Goal: Task Accomplishment & Management: Manage account settings

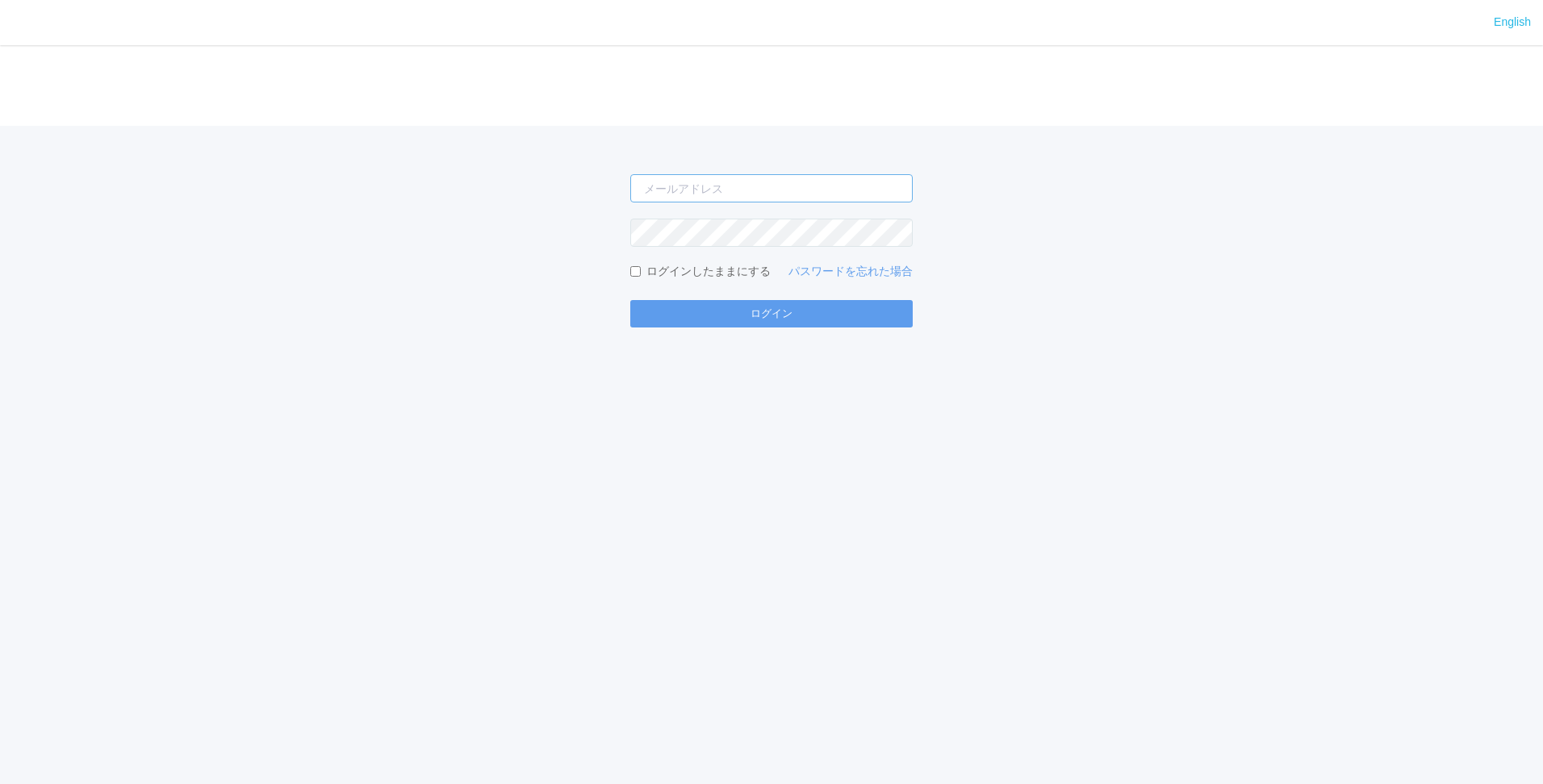
type input "[PERSON_NAME][EMAIL_ADDRESS][DOMAIN_NAME]"
drag, startPoint x: 998, startPoint y: 326, endPoint x: 720, endPoint y: 345, distance: 279.0
click at [998, 331] on div "English ログイン shuhei.otsuki@dj.kyocera.com ログインしたままにする パスワードを忘れた場合 ログイン" at bounding box center [771, 392] width 1543 height 784
click at [683, 325] on button "ログイン" at bounding box center [771, 313] width 282 height 27
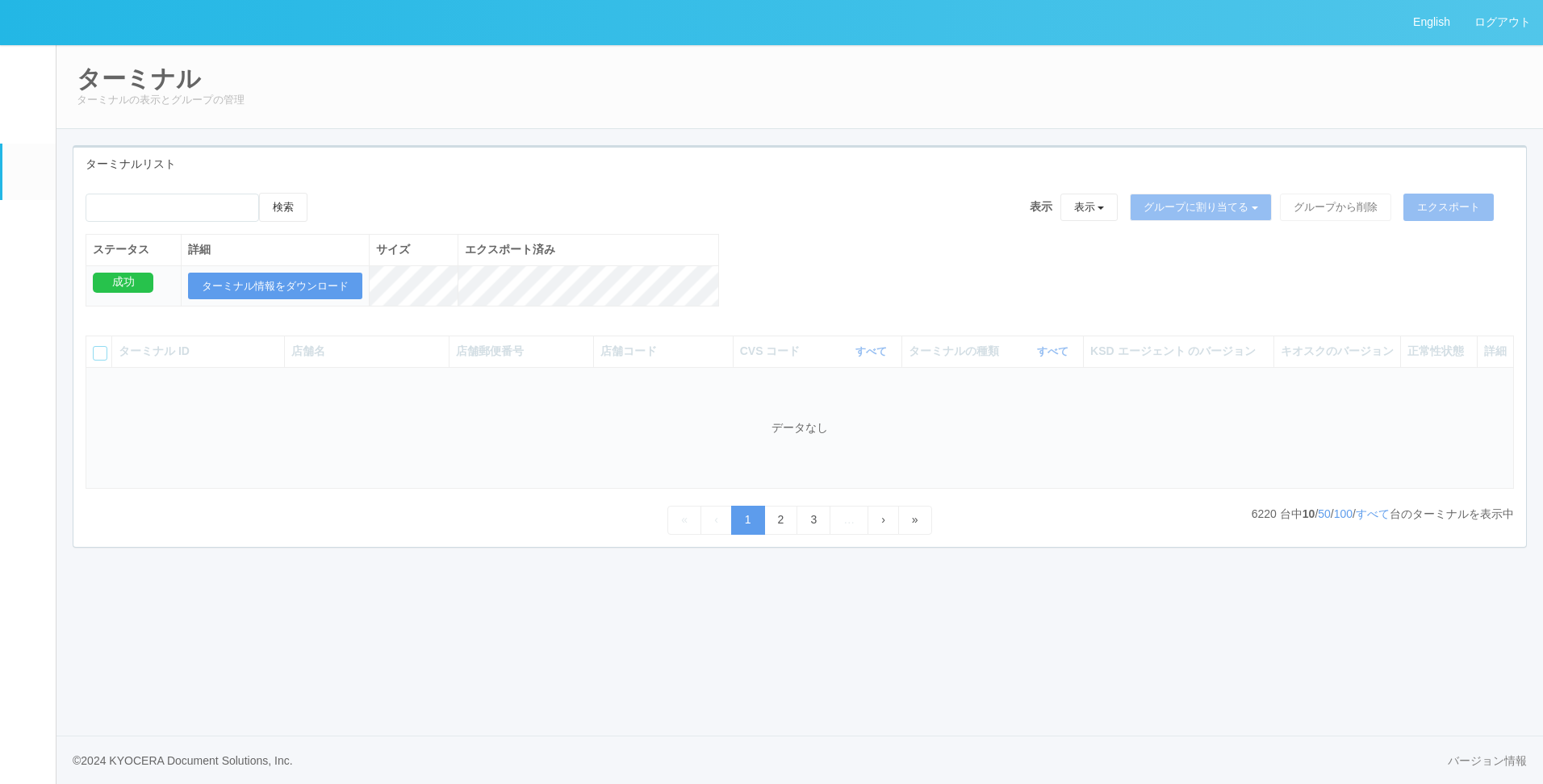
drag, startPoint x: 204, startPoint y: 423, endPoint x: 332, endPoint y: 59, distance: 385.6
click at [205, 414] on td "データなし" at bounding box center [799, 428] width 1427 height 122
click at [491, 177] on div "ターミナルリスト" at bounding box center [799, 164] width 1452 height 33
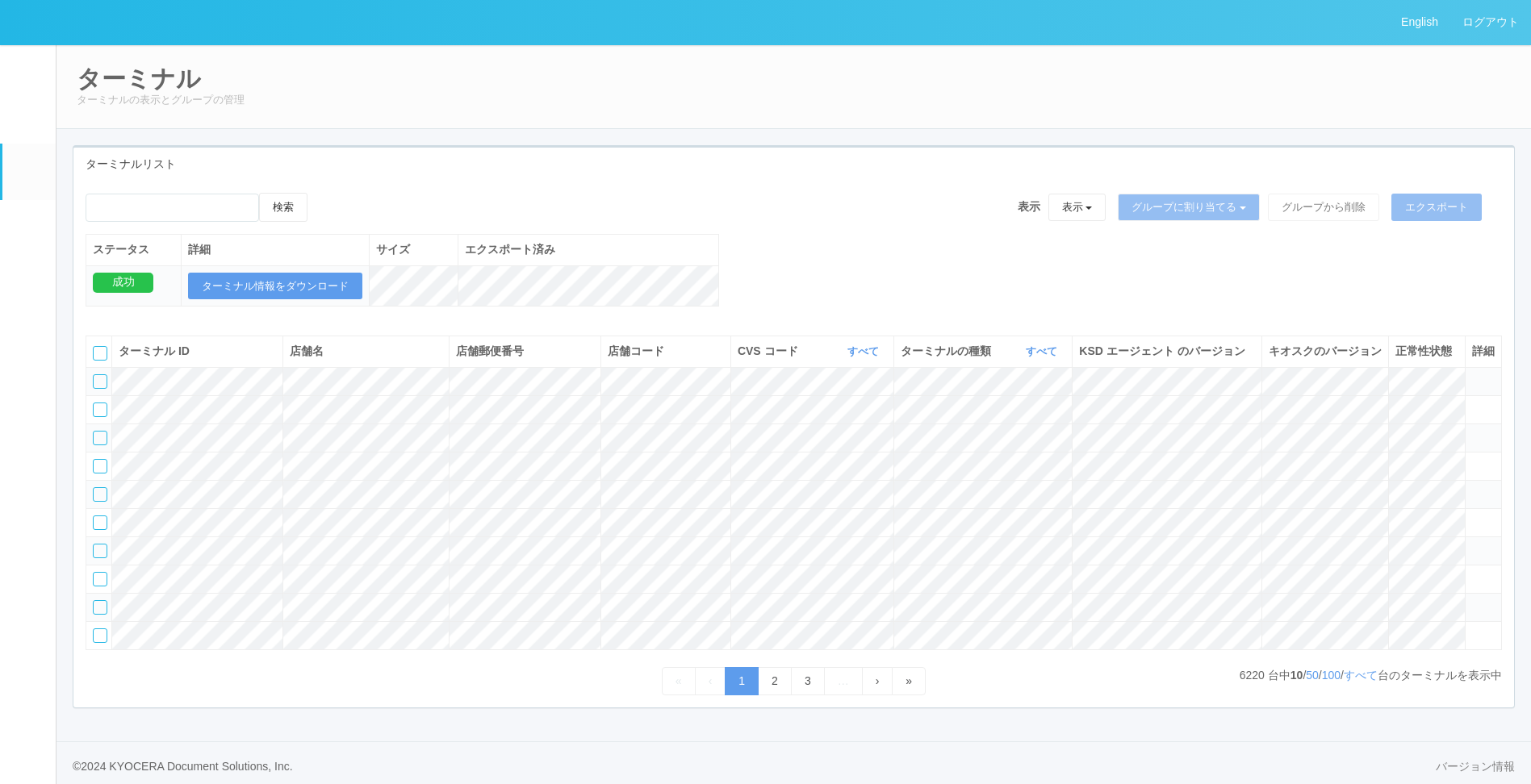
click at [785, 237] on div "検索 表示 表示 すべてのターミナル 未割り当てのターミナル グループを追加 グループ名を編集 アーカイブ済みのターミナル グループに割り当てる グループを追…" at bounding box center [793, 258] width 1440 height 131
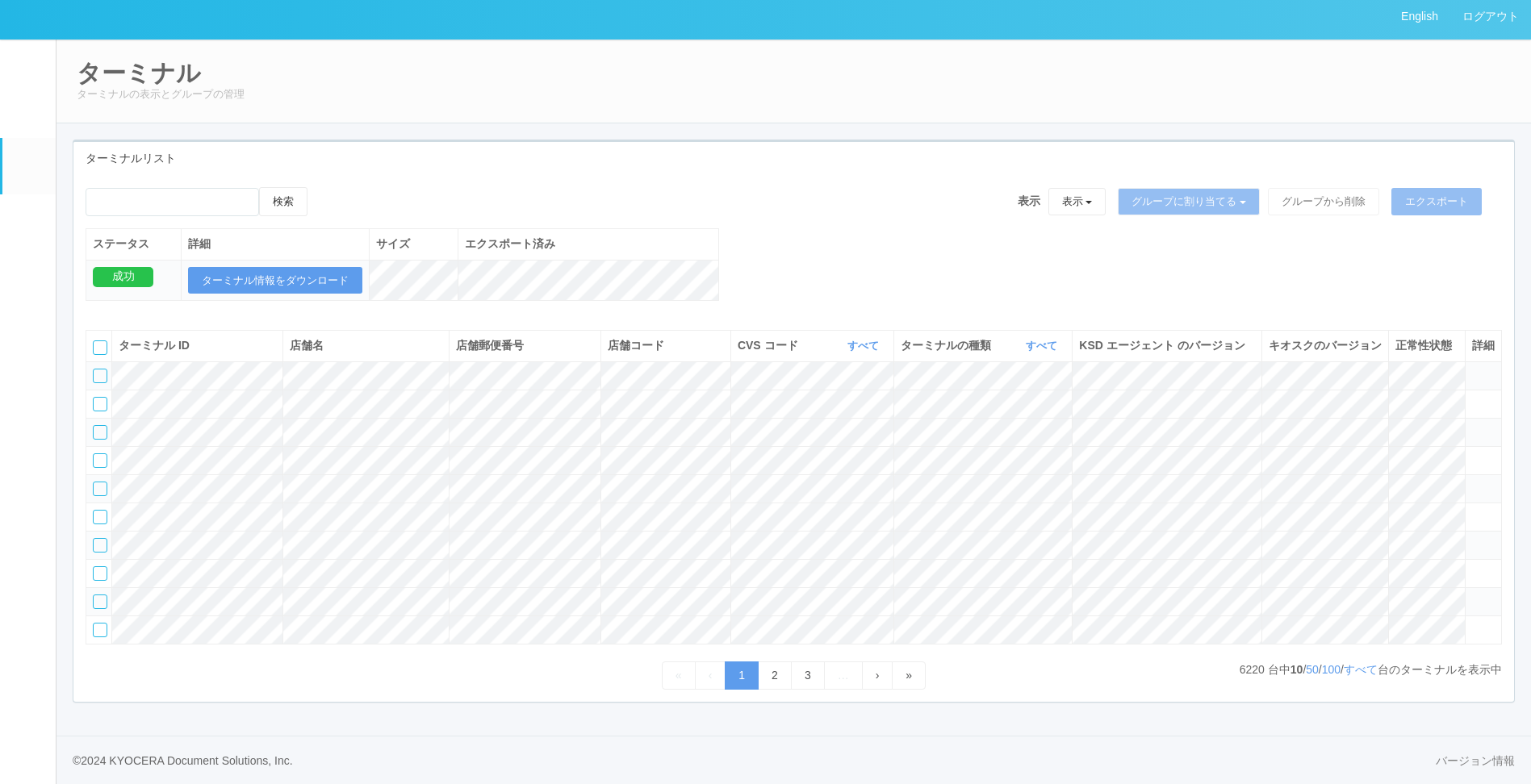
scroll to position [100, 0]
click at [1041, 340] on link "すべて" at bounding box center [1044, 346] width 36 height 12
click at [1001, 407] on span "キオスク" at bounding box center [979, 413] width 53 height 13
click at [1348, 663] on link "すべて" at bounding box center [1360, 669] width 34 height 13
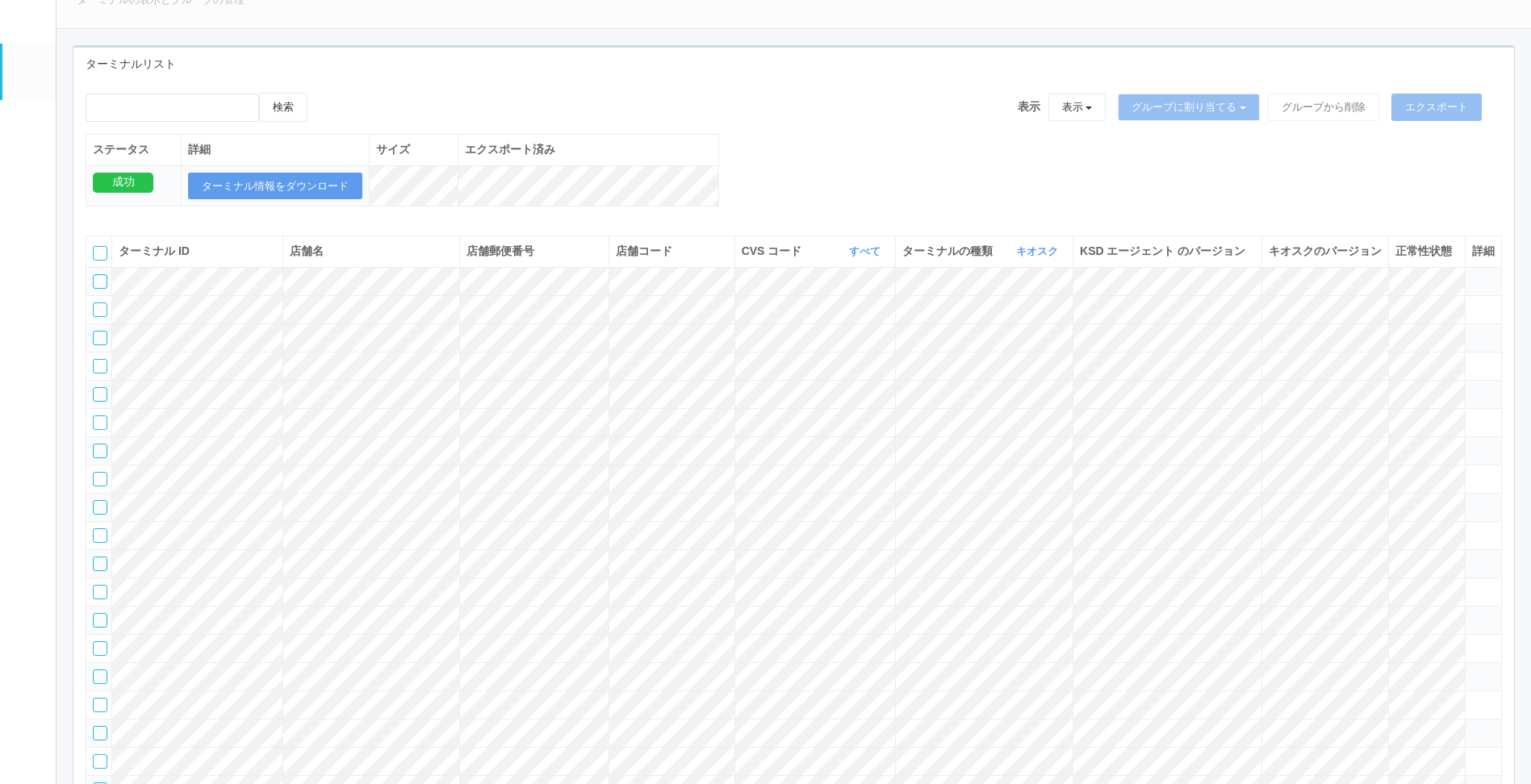
drag, startPoint x: 51, startPoint y: 207, endPoint x: 13, endPoint y: 208, distance: 38.0
click at [44, 199] on link "メンテナンス通知" at bounding box center [28, 174] width 53 height 49
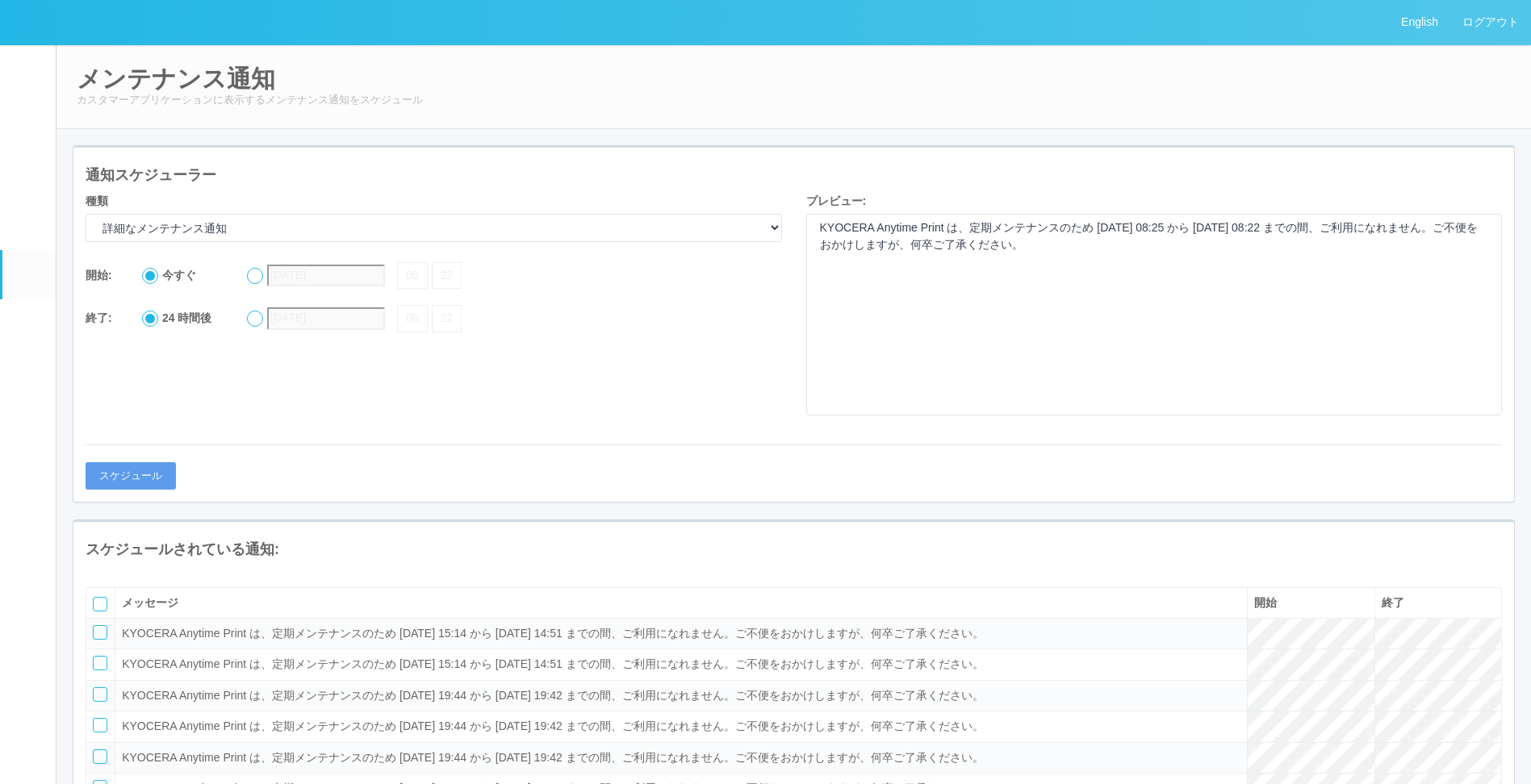
click at [36, 177] on em at bounding box center [27, 170] width 20 height 19
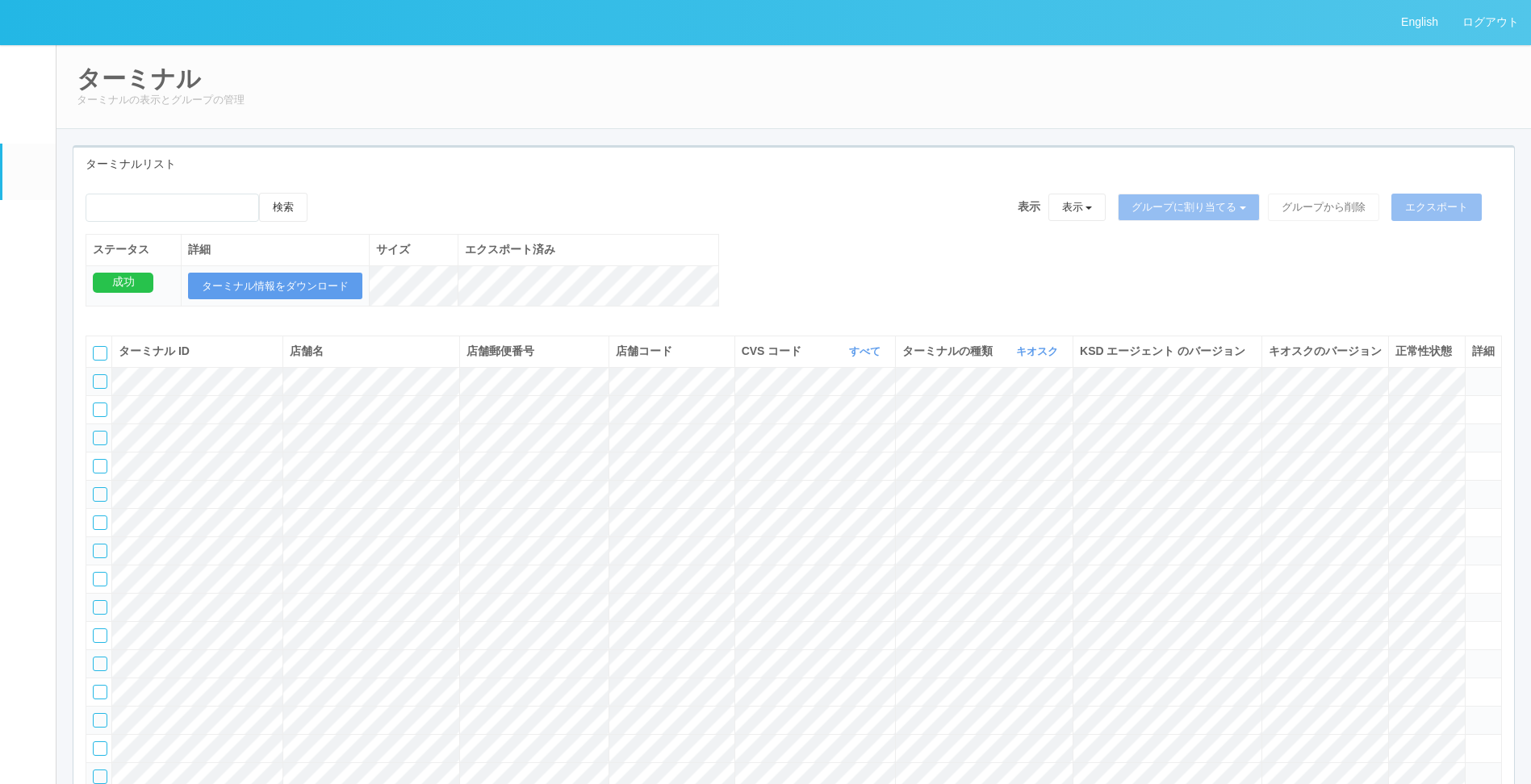
click at [905, 312] on div "検索 表示 表示 すべてのターミナル 未割り当てのターミナル グループを追加 グループ名を編集 アーカイブ済みのターミナル グループに割り当てる グループを追…" at bounding box center [793, 258] width 1440 height 131
click at [890, 273] on div "検索 表示 表示 すべてのターミナル 未割り当てのターミナル グループを追加 グループ名を編集 アーカイブ済みのターミナル グループに割り当てる グループを追…" at bounding box center [793, 258] width 1440 height 131
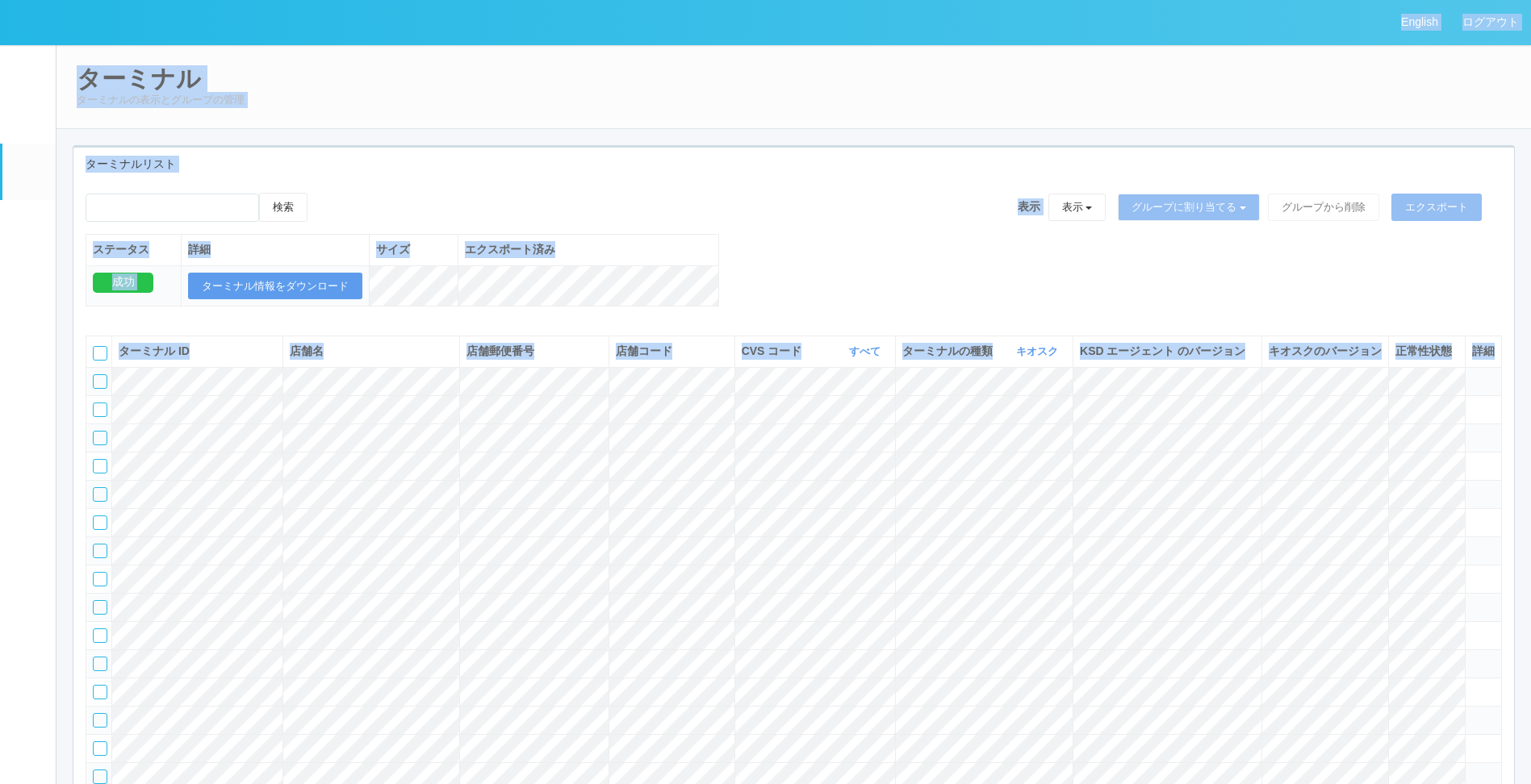
copy div "English ログアウト イベントログ ユーザー ターミナル パッケージ メンテナンス通知 クライアントリンク アラート設定 コンテンツプリント ドキュメン…"
click at [1470, 18] on link "ログアウト" at bounding box center [1490, 22] width 81 height 44
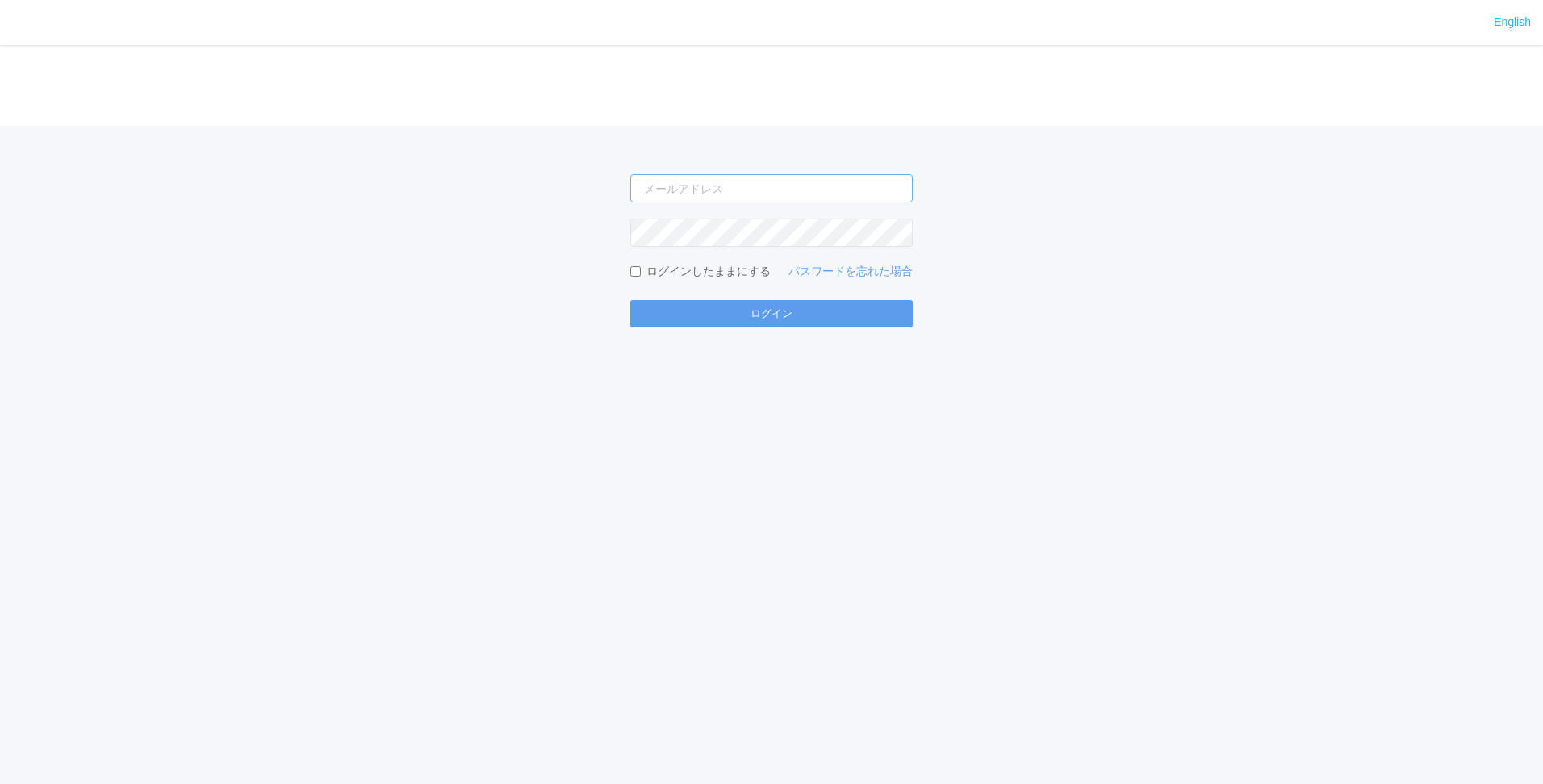
type input "[PERSON_NAME][EMAIL_ADDRESS][DOMAIN_NAME]"
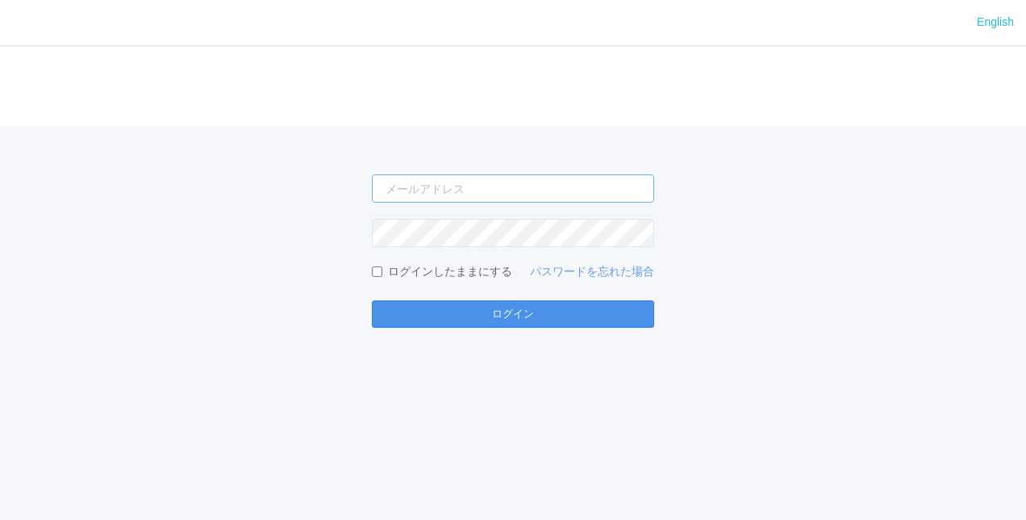
type input "[PERSON_NAME][EMAIL_ADDRESS][DOMAIN_NAME]"
click at [499, 324] on button "ログイン" at bounding box center [513, 313] width 282 height 27
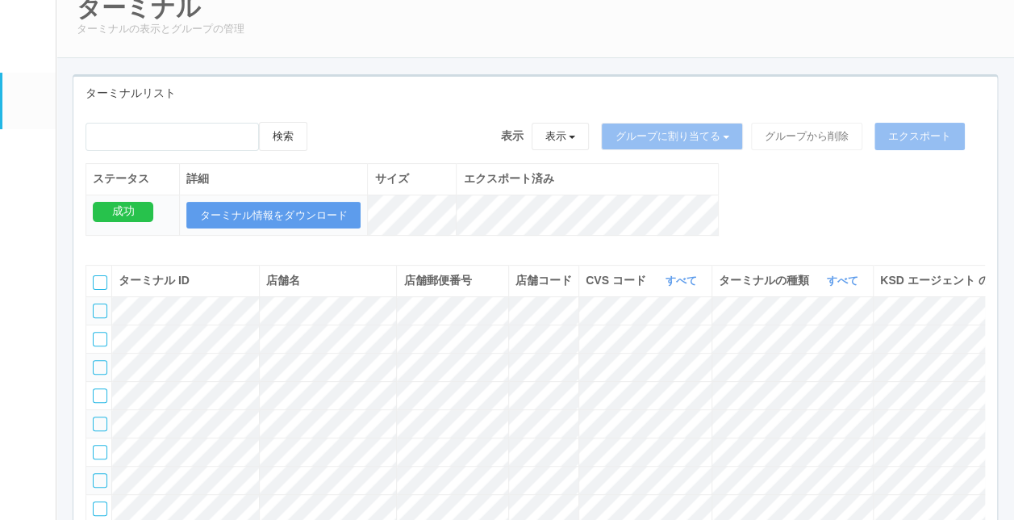
scroll to position [161, 0]
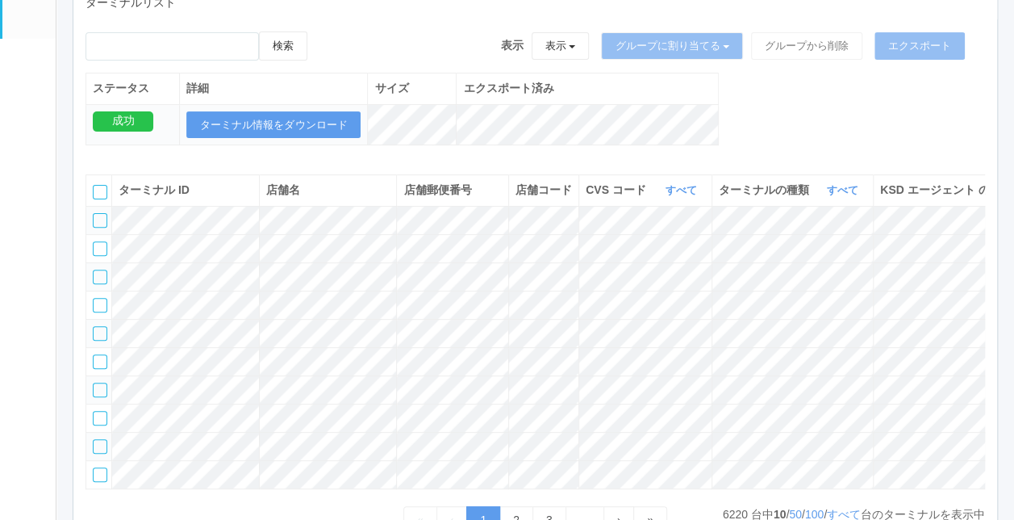
click at [595, 157] on div "ステータス 詳細 サイズ エクスポート済み 成功 ターミナル情報をダウンロード" at bounding box center [402, 118] width 633 height 90
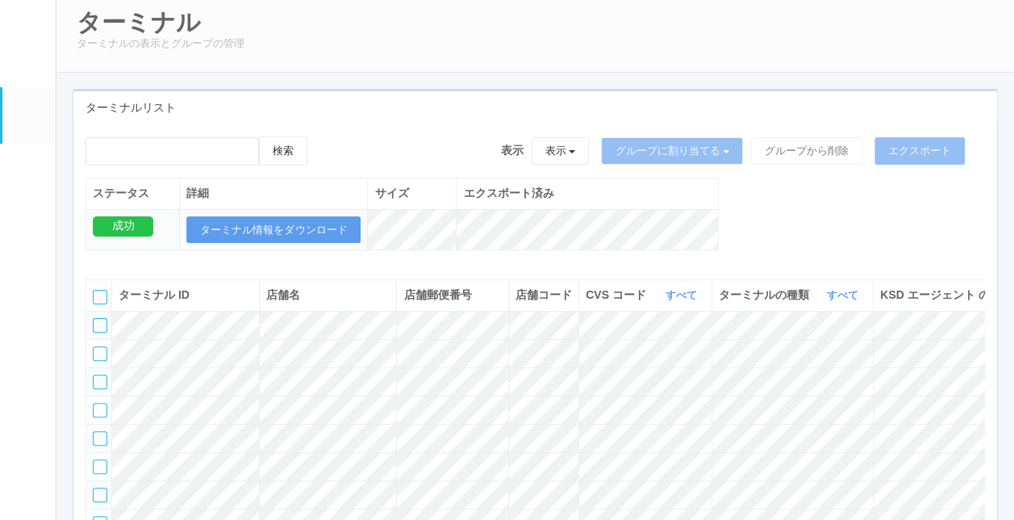
scroll to position [81, 0]
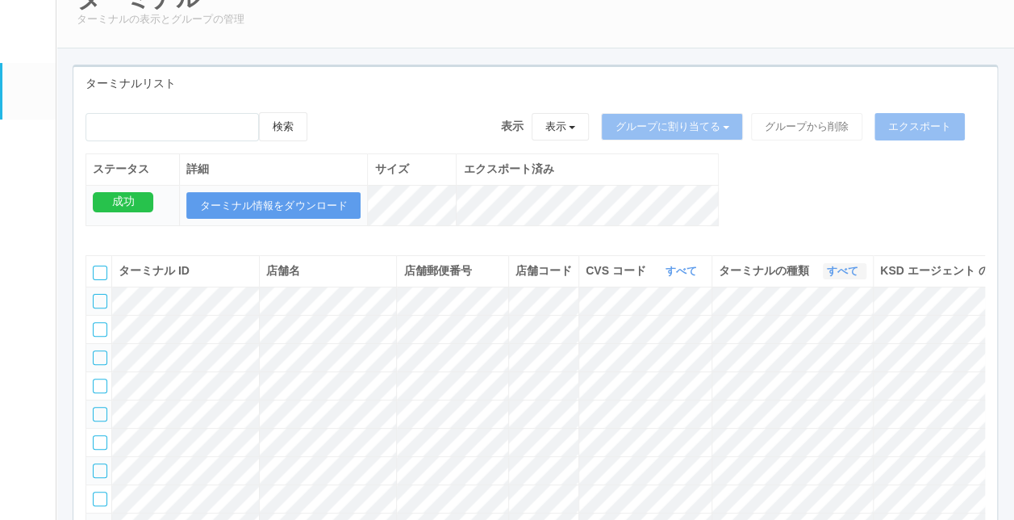
click at [838, 277] on link "すべて" at bounding box center [845, 271] width 36 height 12
click at [797, 345] on span "キオスク" at bounding box center [780, 338] width 53 height 13
click at [792, 231] on div "検索 表示 表示 すべてのターミナル 未割り当てのターミナル グループを追加 グループ名を編集 アーカイブ済みのターミナル グループに割り当てる グループを追…" at bounding box center [535, 177] width 924 height 131
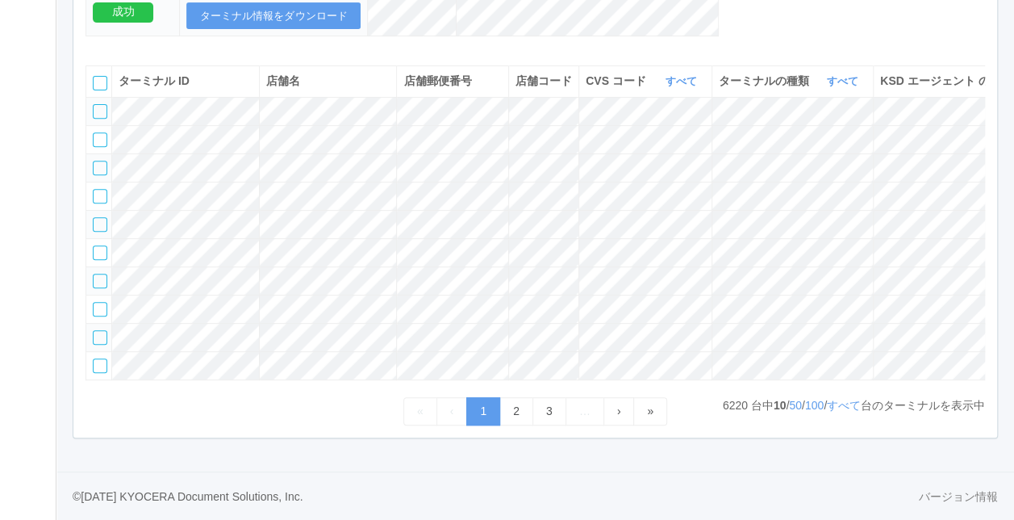
scroll to position [370, 0]
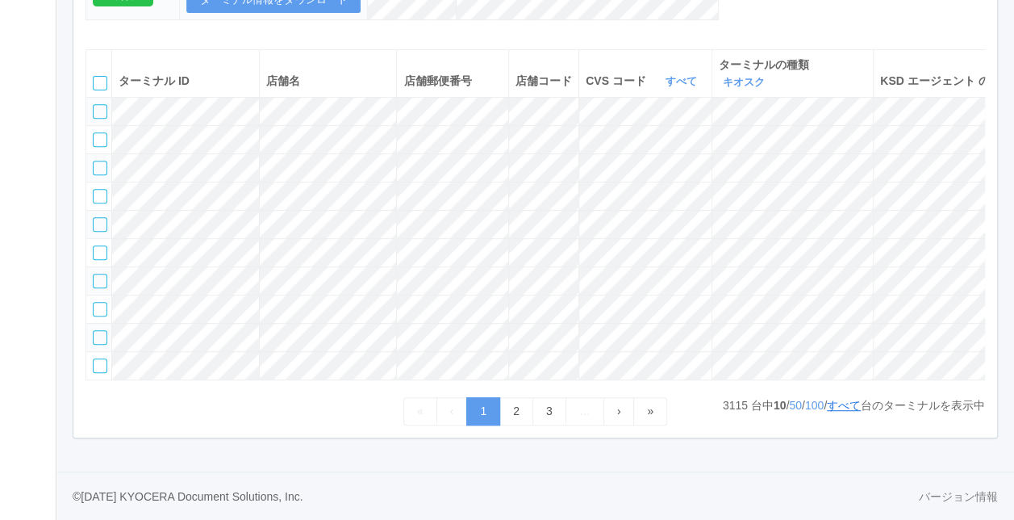
click at [838, 412] on link "すべて" at bounding box center [844, 405] width 34 height 13
click at [802, 245] on div "検索 表示 表示 すべてのターミナル 未割り当てのターミナル グループを追加 グループ名を編集 アーカイブ済みのターミナル グループに割り当てる グループを追…" at bounding box center [535, 165] width 924 height 543
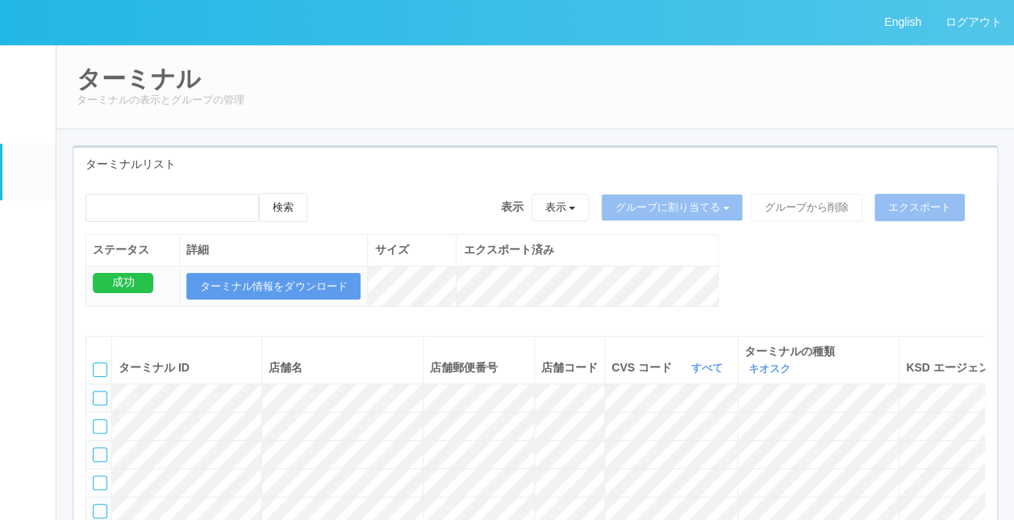
scroll to position [242, 0]
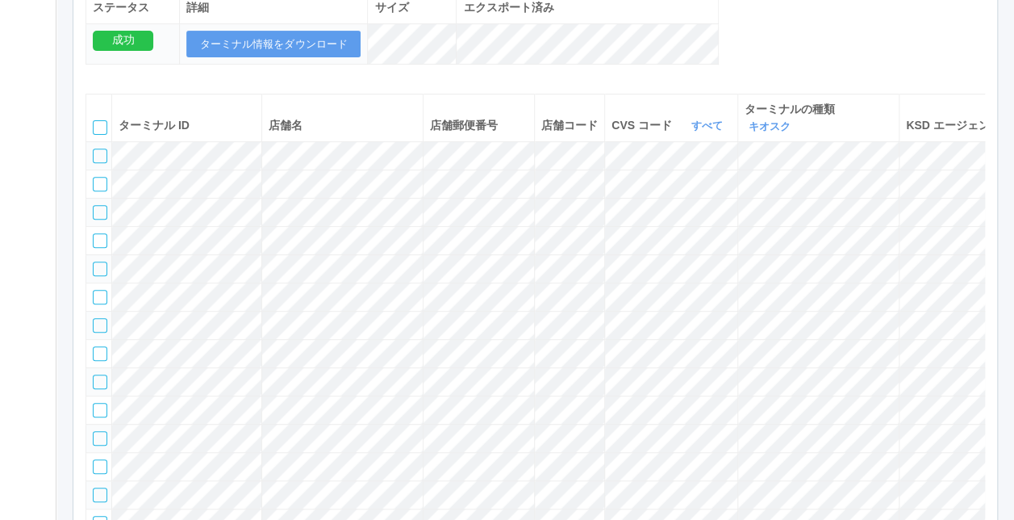
click at [775, 48] on div "検索 表示 表示 すべてのターミナル 未割り当てのターミナル グループを追加 グループ名を編集 アーカイブ済みのターミナル グループに割り当てる グループを追…" at bounding box center [535, 16] width 924 height 131
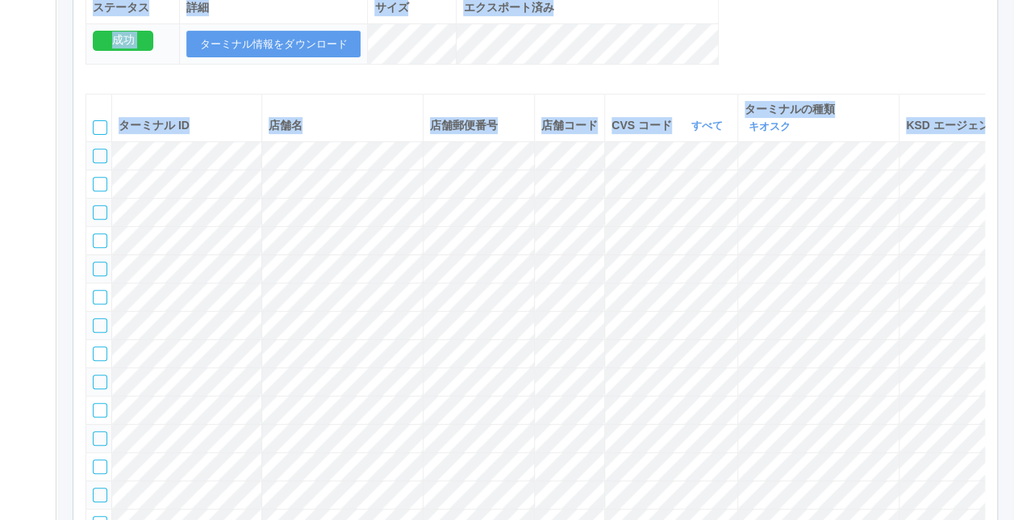
copy div "English ログアウト イベントログ ユーザー ターミナル パッケージ メンテナンス通知 クライアントリンク アラート設定 コンテンツプリント ドキュメン…"
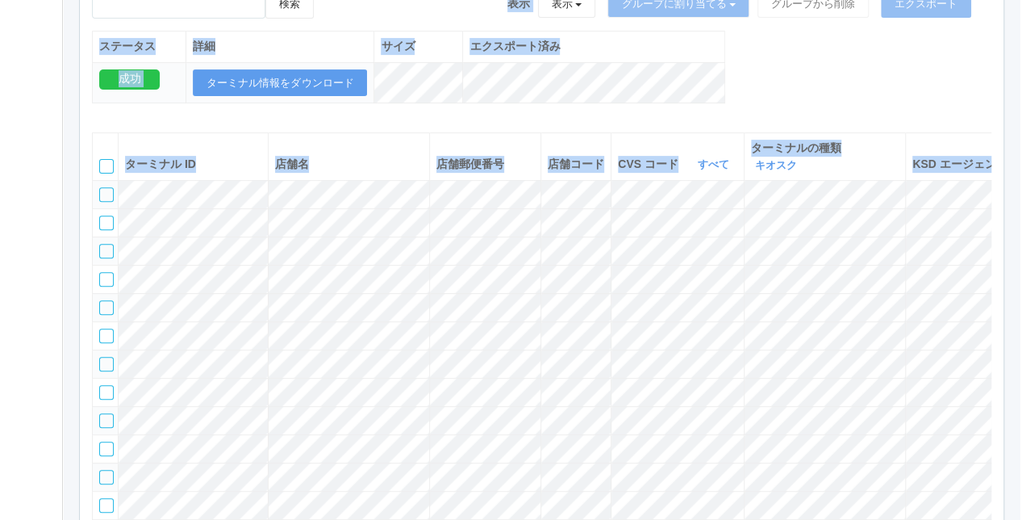
scroll to position [0, 0]
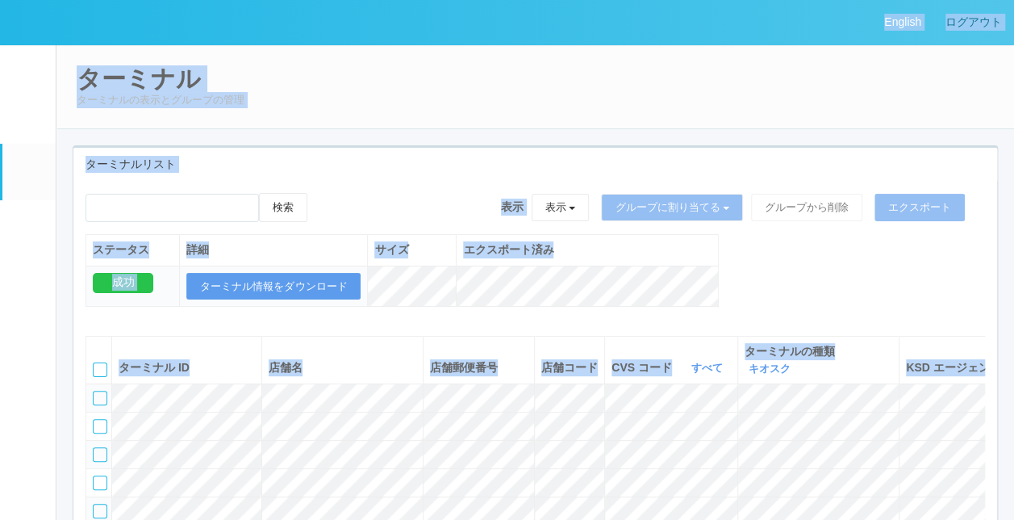
click at [981, 19] on link "ログアウト" at bounding box center [974, 22] width 81 height 44
click at [943, 110] on div "ターミナル ターミナルの表示とグループの管理" at bounding box center [535, 86] width 959 height 85
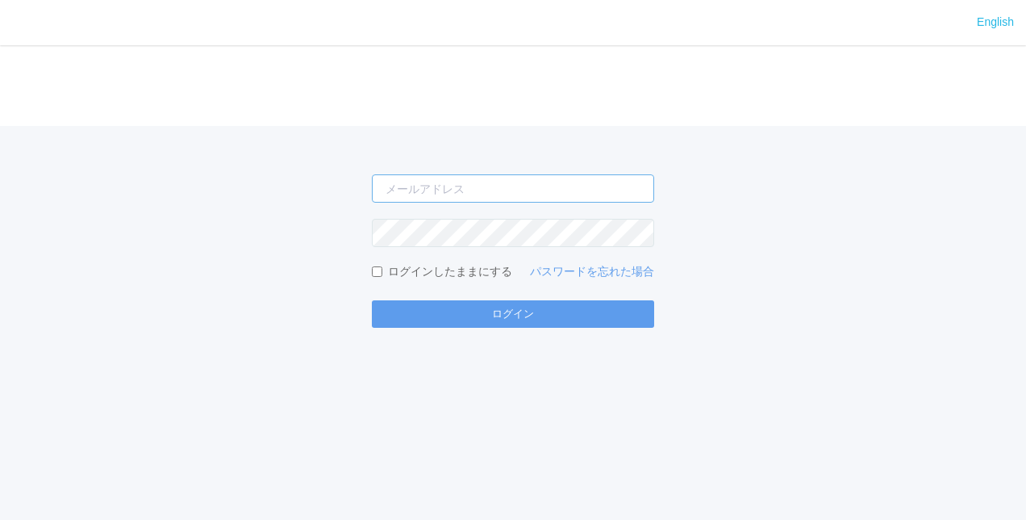
type input "[PERSON_NAME][EMAIL_ADDRESS][DOMAIN_NAME]"
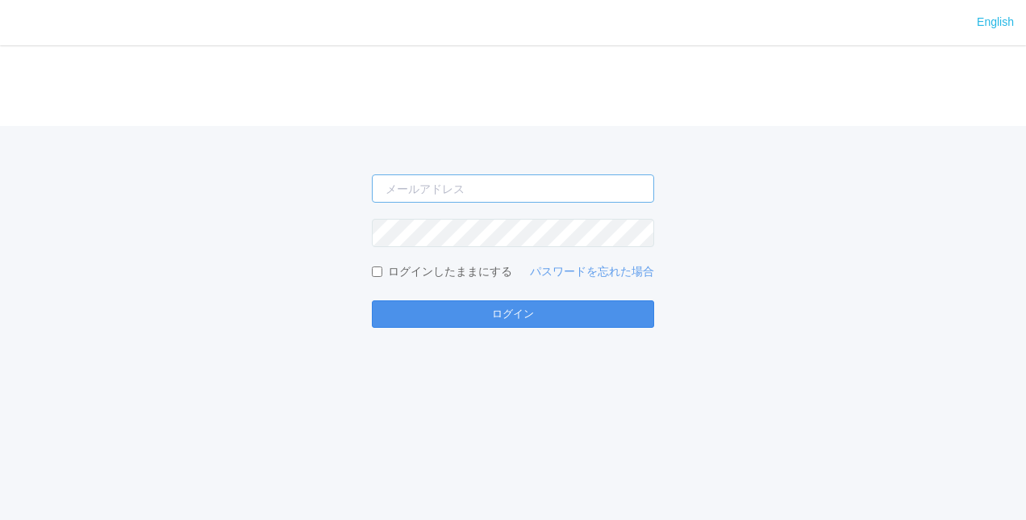
type input "[PERSON_NAME][EMAIL_ADDRESS][DOMAIN_NAME]"
click at [500, 317] on button "ログイン" at bounding box center [513, 313] width 282 height 27
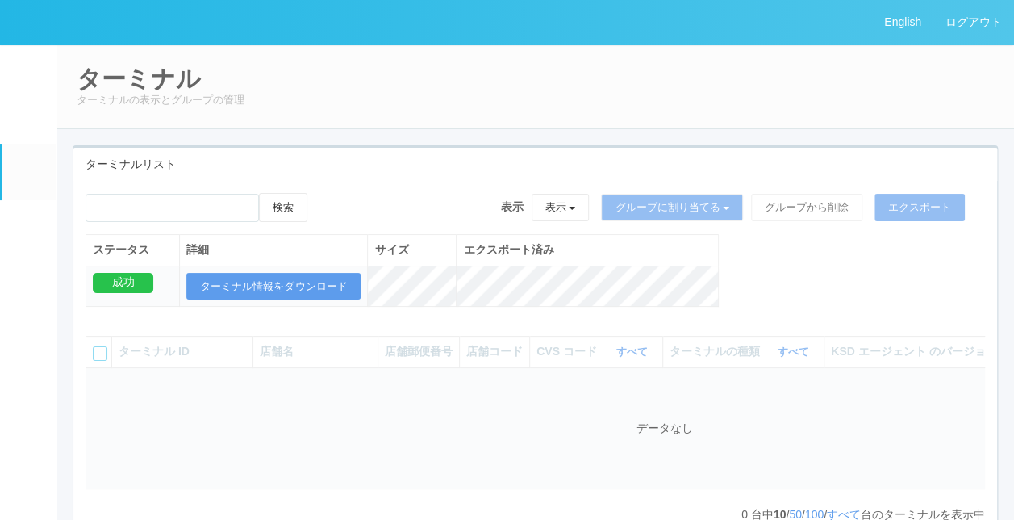
click at [492, 150] on div "ターミナルリスト" at bounding box center [535, 164] width 924 height 33
click at [260, 169] on div "ターミナルリスト" at bounding box center [535, 164] width 924 height 33
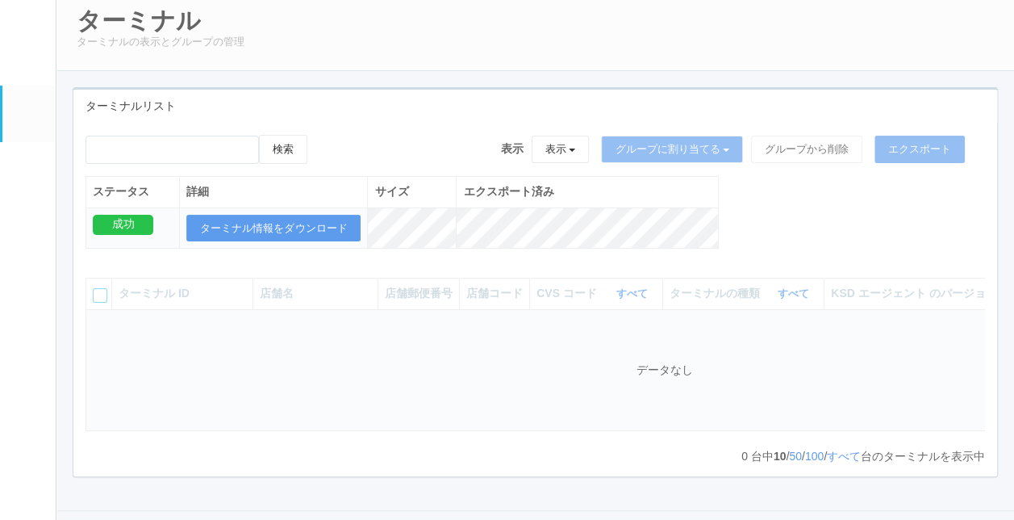
scroll to position [81, 0]
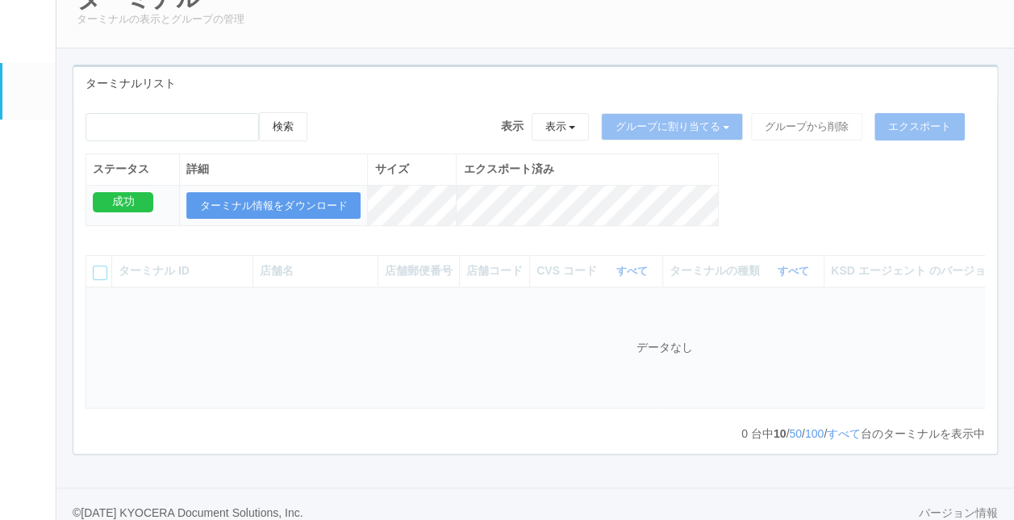
click at [801, 243] on div "ターミナル ID 店舗名 店舗郵便番号 店舗コード CVS コード すべて 表示 すべて 300024 300036 300035 300037 300034…" at bounding box center [535, 342] width 924 height 198
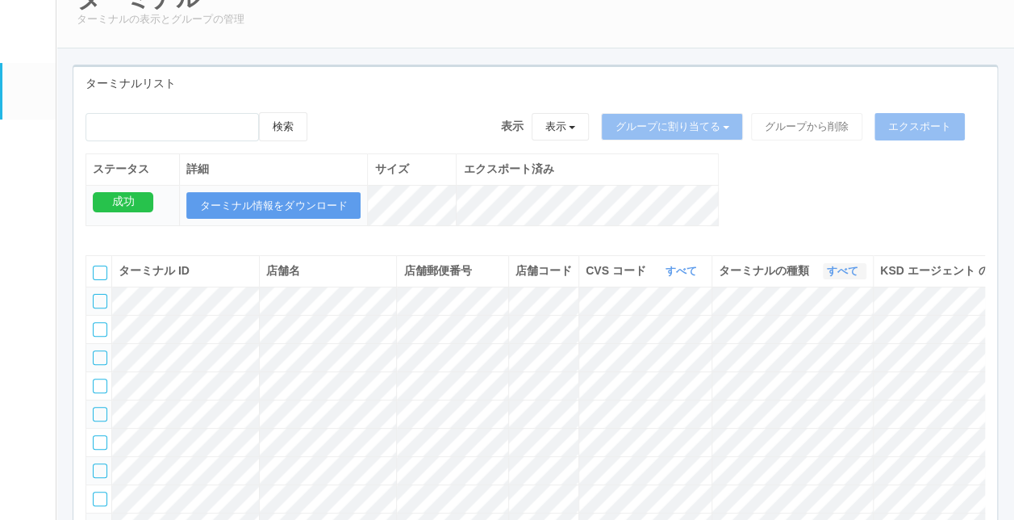
click at [859, 277] on icon "button" at bounding box center [861, 271] width 4 height 12
click at [795, 345] on span "キオスク" at bounding box center [780, 338] width 53 height 13
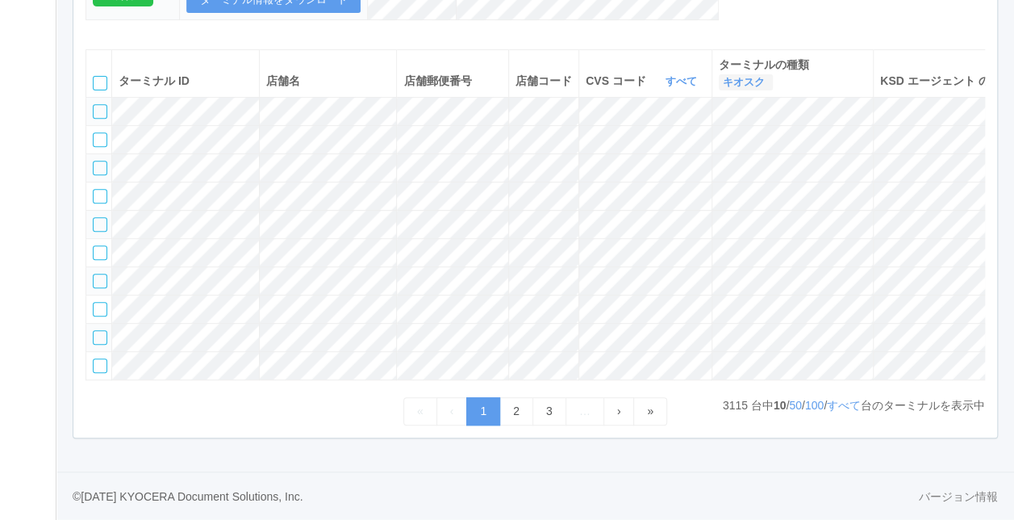
scroll to position [370, 0]
click at [827, 411] on link "すべて" at bounding box center [844, 405] width 34 height 13
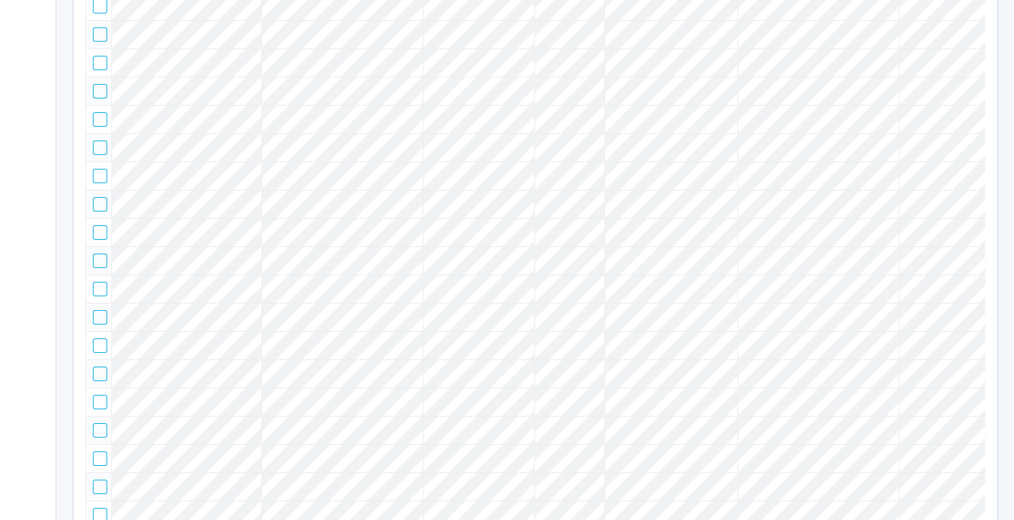
scroll to position [21267, 0]
